Goal: Find contact information: Find contact information

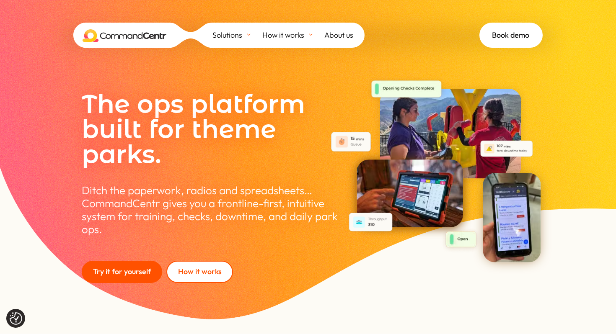
click at [337, 36] on span "About us" at bounding box center [338, 35] width 29 height 13
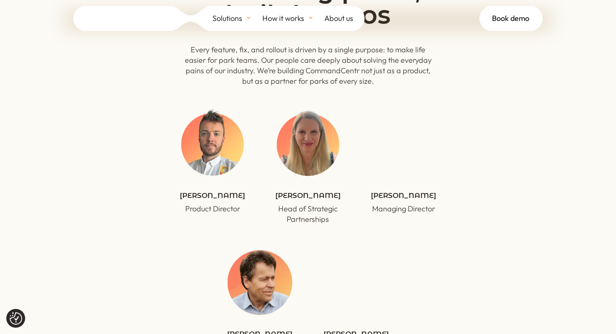
scroll to position [2546, 0]
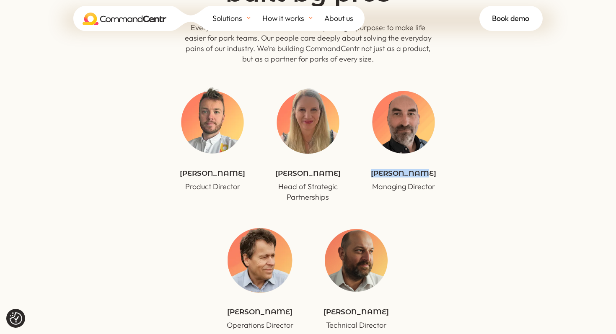
drag, startPoint x: 428, startPoint y: 154, endPoint x: 373, endPoint y: 153, distance: 55.3
click at [373, 170] on h4 "[PERSON_NAME]" at bounding box center [403, 175] width 70 height 11
copy h4 "[PERSON_NAME]"
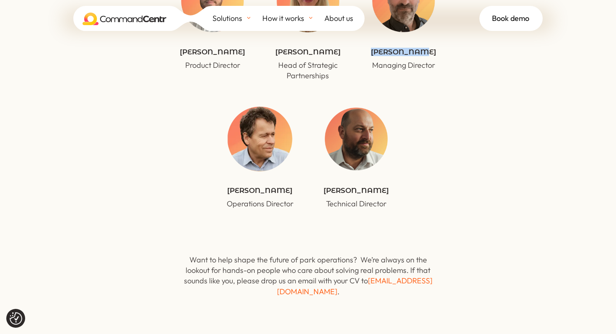
scroll to position [2597, 0]
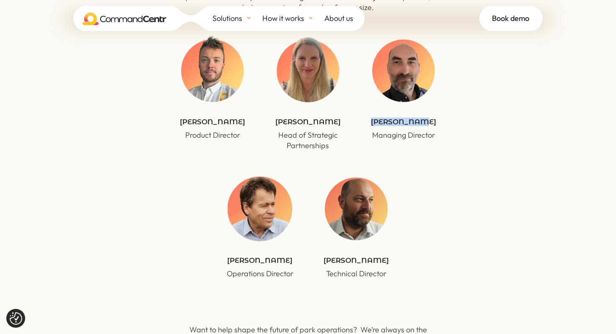
copy h4 "[PERSON_NAME]"
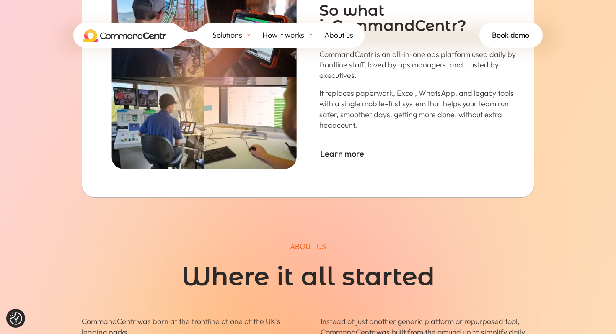
scroll to position [0, 0]
